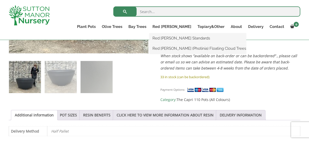
scroll to position [205, 0]
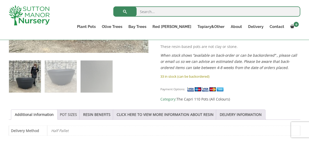
click at [70, 113] on link "POT SIZES" at bounding box center [68, 115] width 17 height 10
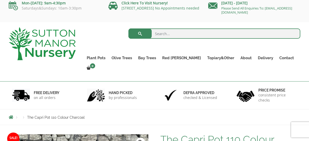
scroll to position [3, 0]
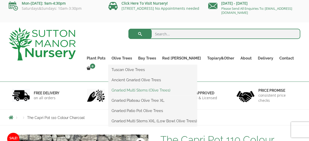
click at [140, 91] on link "Gnarled Multi Stems (Olive Trees)" at bounding box center [153, 90] width 89 height 8
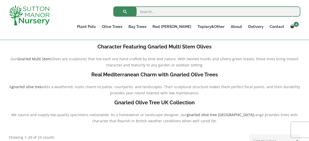
scroll to position [97, 0]
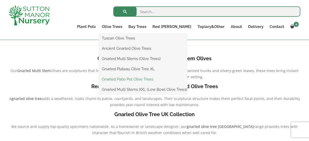
click at [140, 79] on link "Gnarled Patio Pot Olive Trees" at bounding box center [143, 79] width 89 height 8
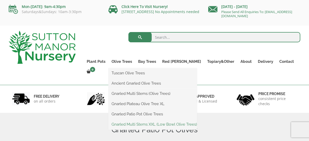
click at [146, 125] on link "Gnarled Multi Stems XXL (Low Bowl Olive Trees)" at bounding box center [153, 124] width 89 height 8
